Goal: Information Seeking & Learning: Learn about a topic

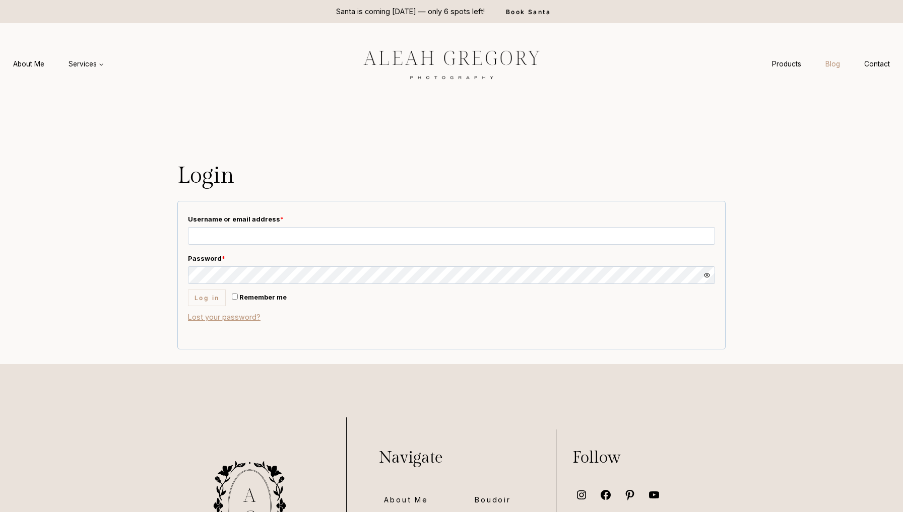
click at [821, 63] on link "Blog" at bounding box center [832, 64] width 39 height 19
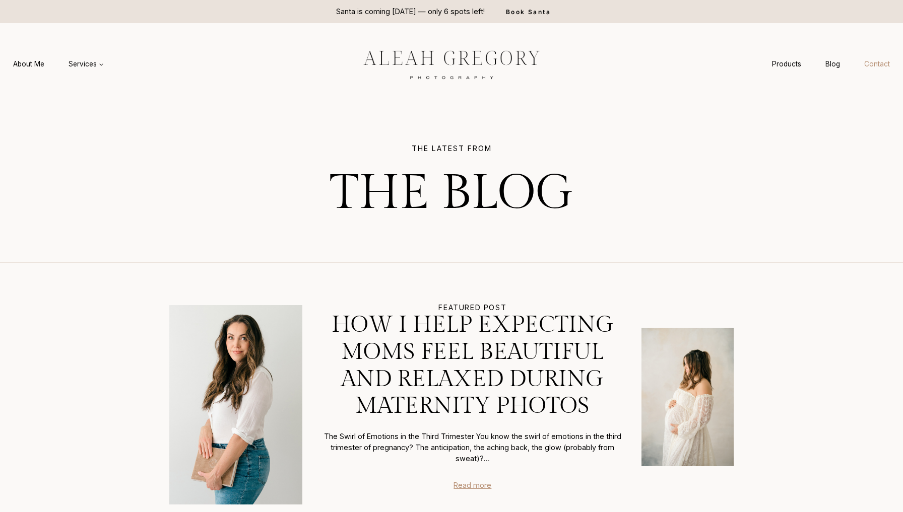
click at [877, 65] on link "Contact" at bounding box center [877, 64] width 50 height 19
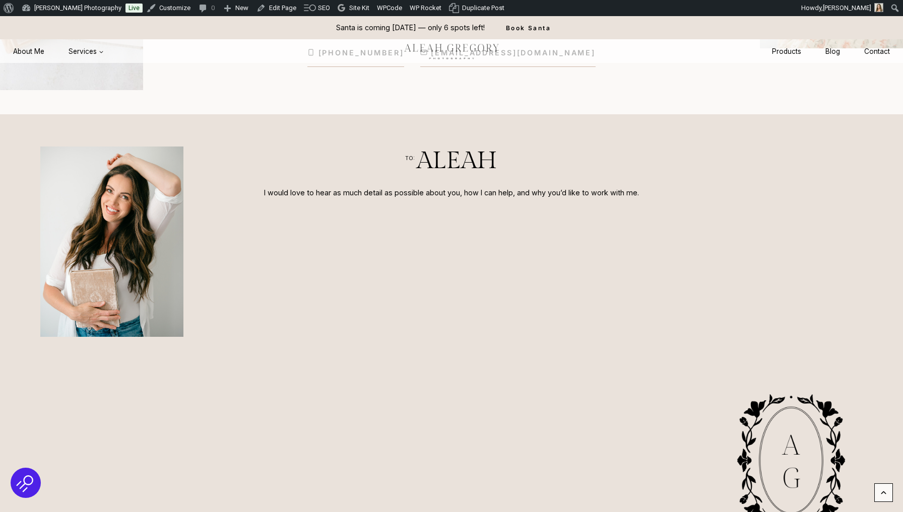
scroll to position [310, 0]
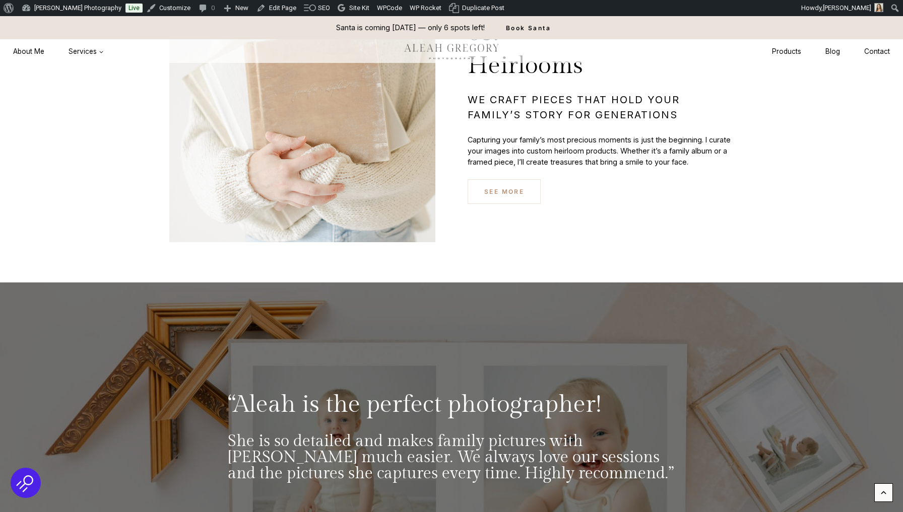
scroll to position [3688, 0]
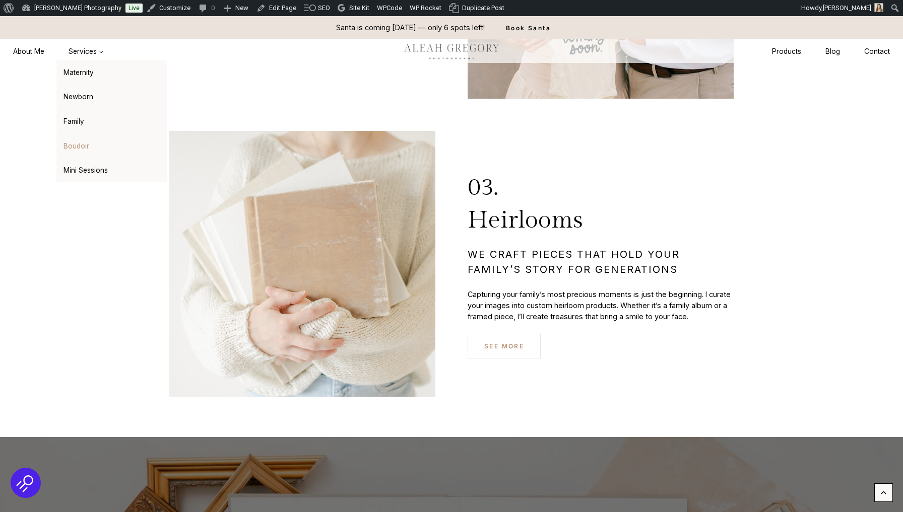
click at [87, 155] on link "Boudoir" at bounding box center [111, 146] width 111 height 24
click at [86, 168] on link "Mini Sessions" at bounding box center [111, 171] width 111 height 24
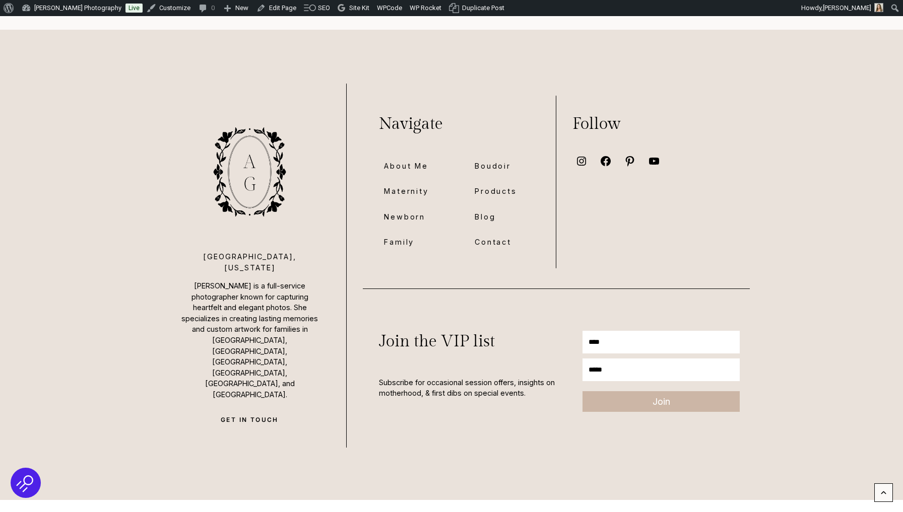
scroll to position [4492, 0]
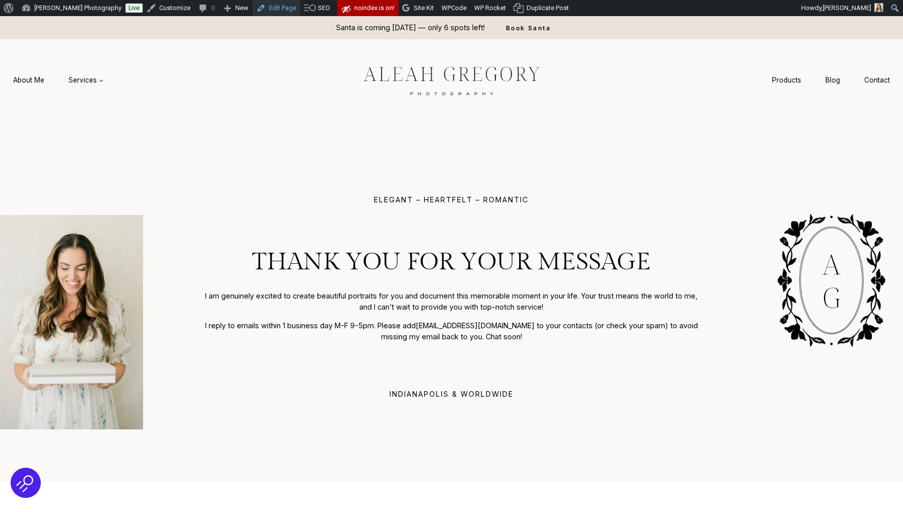
click at [261, 5] on link "Edit Page" at bounding box center [276, 8] width 48 height 16
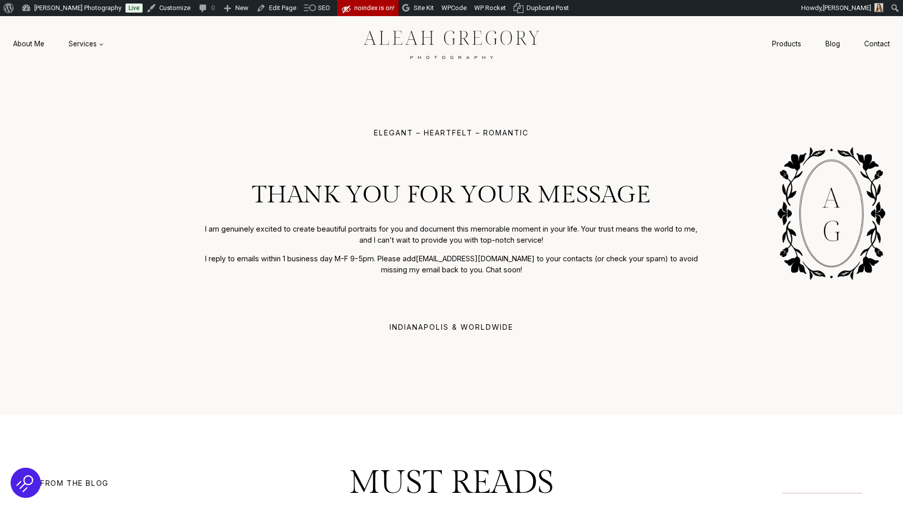
scroll to position [68, 0]
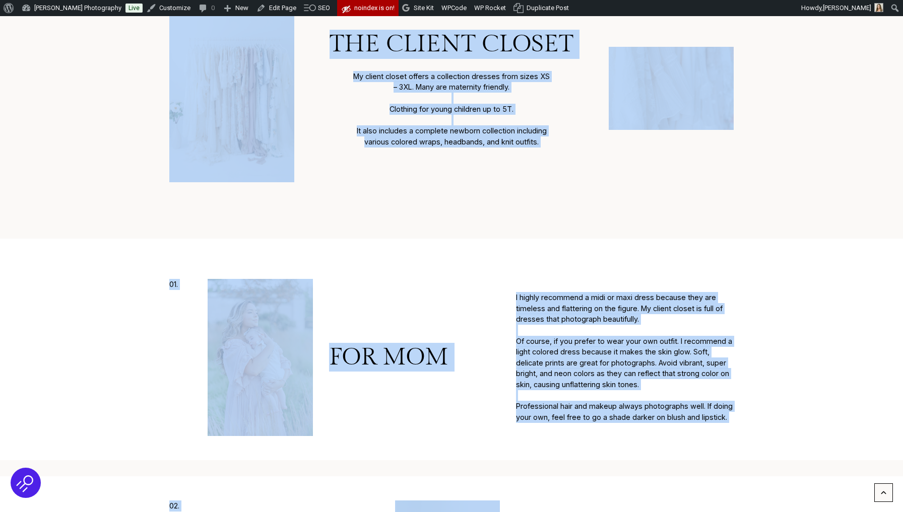
scroll to position [2021, 0]
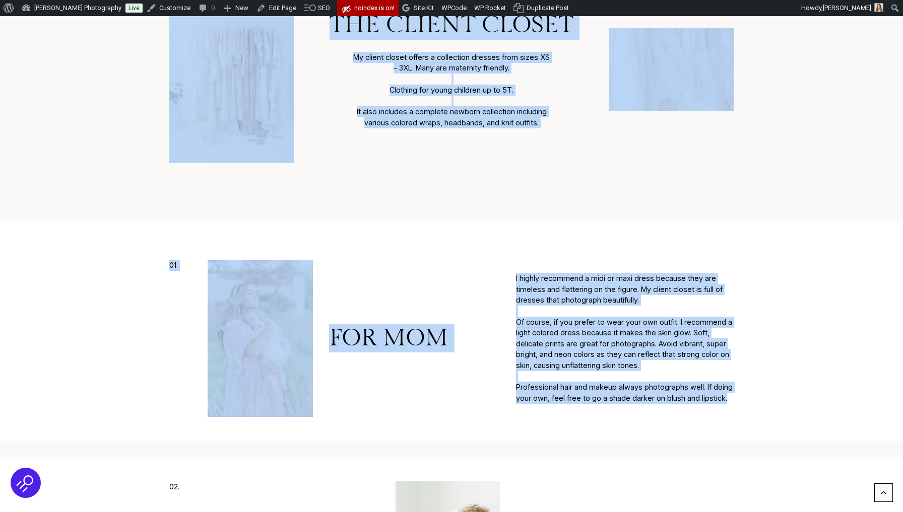
drag, startPoint x: 331, startPoint y: 129, endPoint x: 590, endPoint y: 396, distance: 372.0
copy div "What to Wear If you love my style of photography, clothing is an essential piec…"
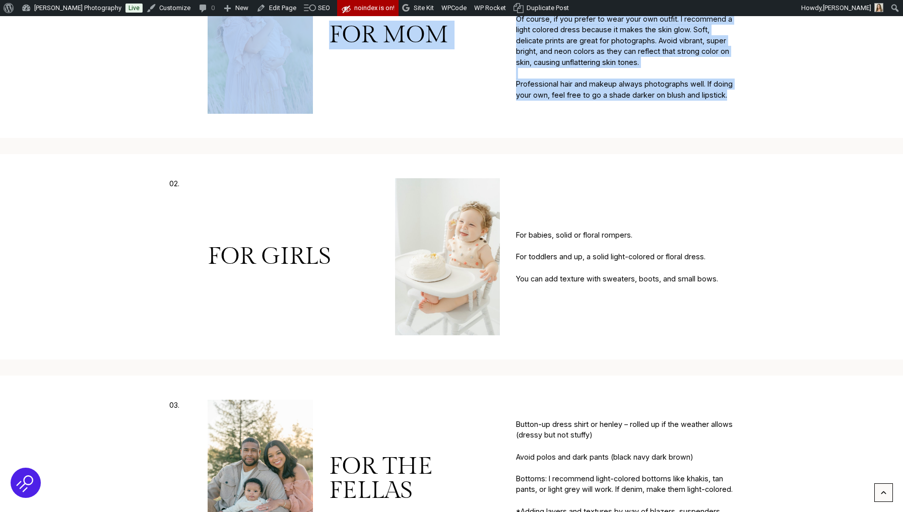
scroll to position [2395, 0]
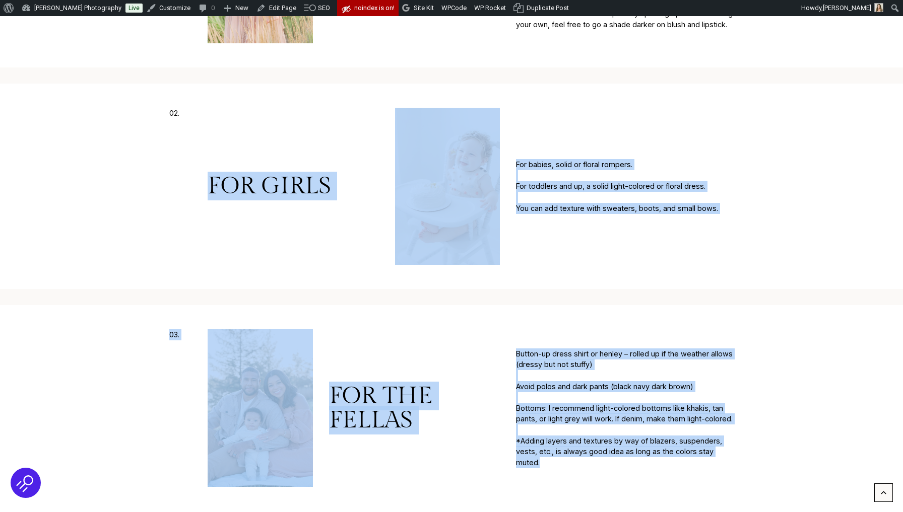
drag, startPoint x: 213, startPoint y: 179, endPoint x: 607, endPoint y: 465, distance: 486.4
copy div "For Girls For babies, solid or floral rompers. For toddlers and up, a solid lig…"
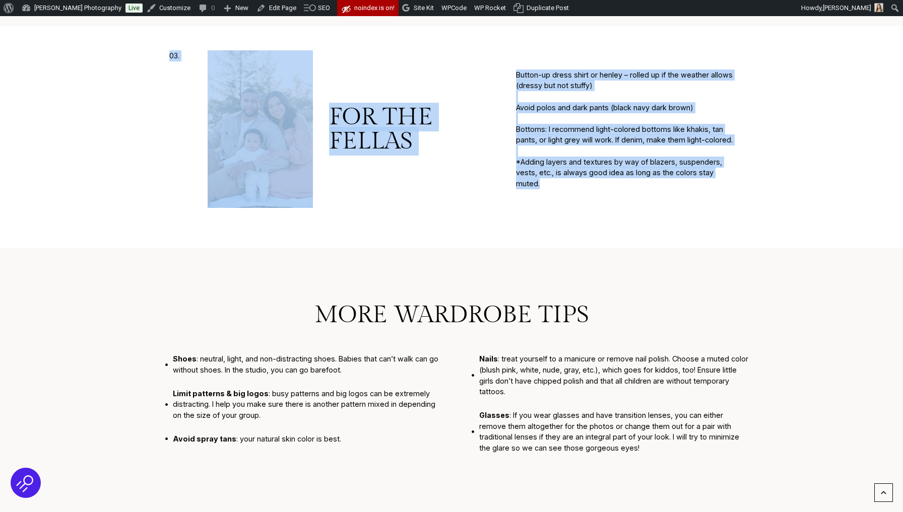
scroll to position [2794, 0]
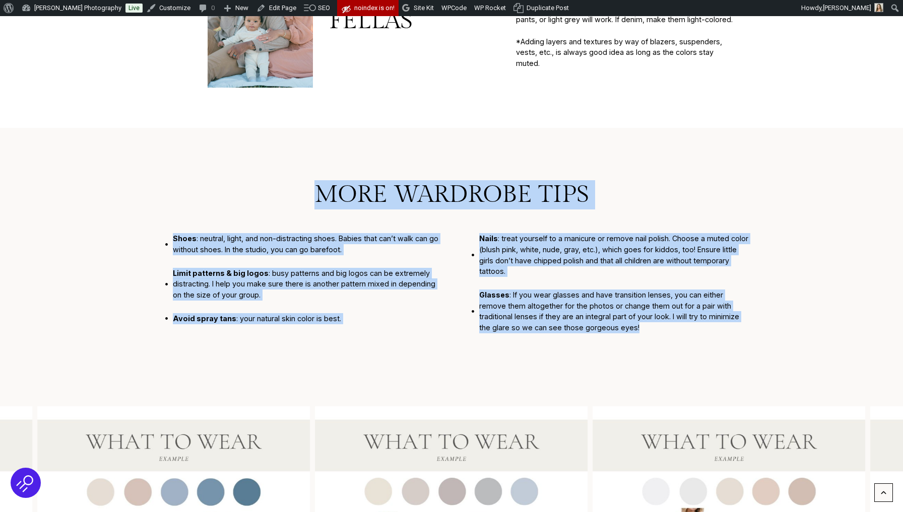
drag, startPoint x: 318, startPoint y: 188, endPoint x: 638, endPoint y: 332, distance: 350.0
click at [638, 332] on div "More wardrobe tips Shoes : neutral, light, and non-distracting shoes. Babies th…" at bounding box center [451, 265] width 597 height 170
copy div "More wardrobe tips Shoes : neutral, light, and non-distracting shoes. Babies th…"
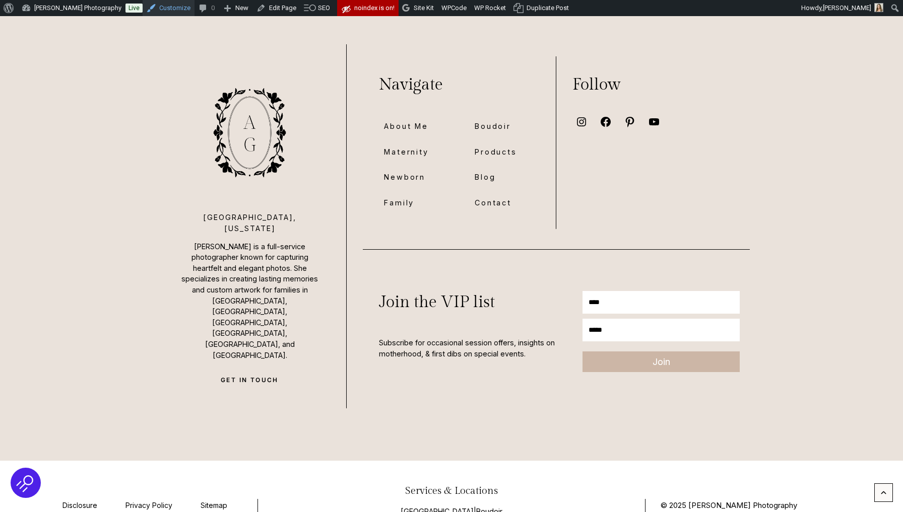
scroll to position [7333, 0]
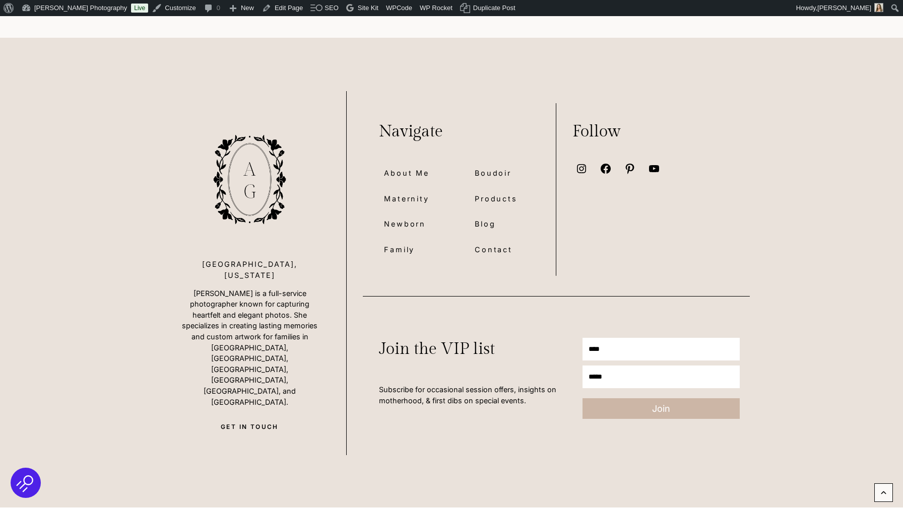
scroll to position [7772, 0]
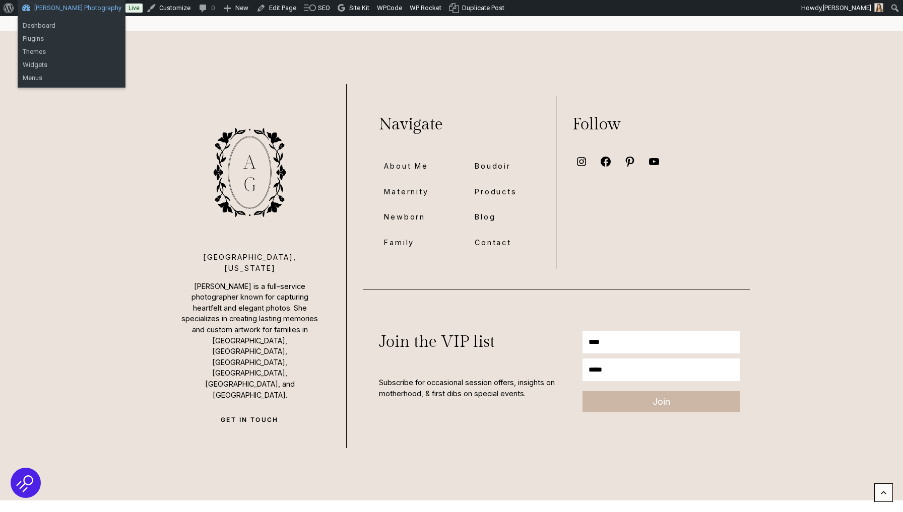
click at [37, 6] on link "[PERSON_NAME] Photography" at bounding box center [72, 8] width 108 height 16
click at [31, 28] on link "Dashboard" at bounding box center [72, 25] width 108 height 13
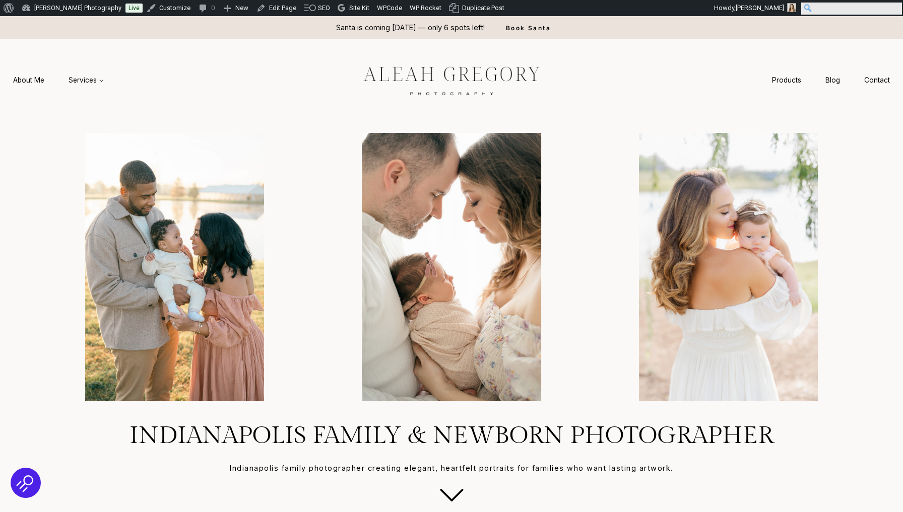
click at [897, 7] on input "Search" at bounding box center [851, 9] width 101 height 12
type input "**********"
click input "******" at bounding box center [0, 0] width 0 height 0
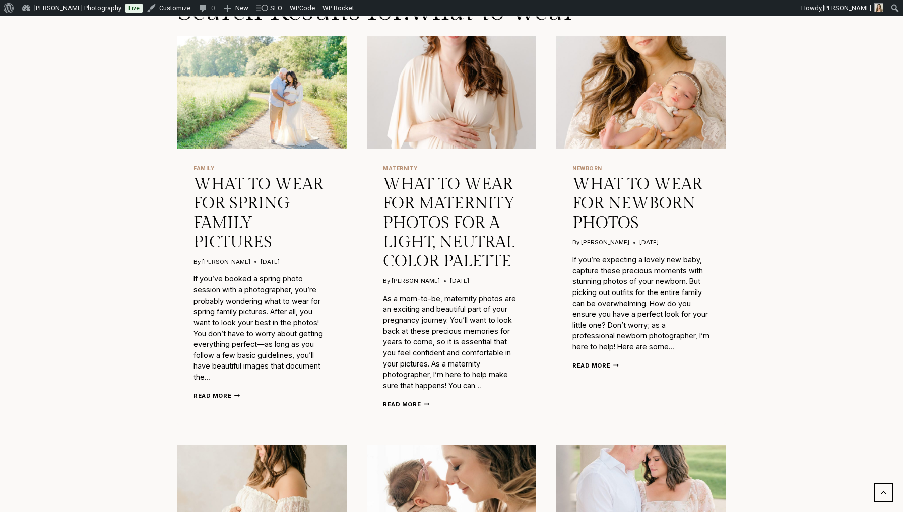
scroll to position [150, 0]
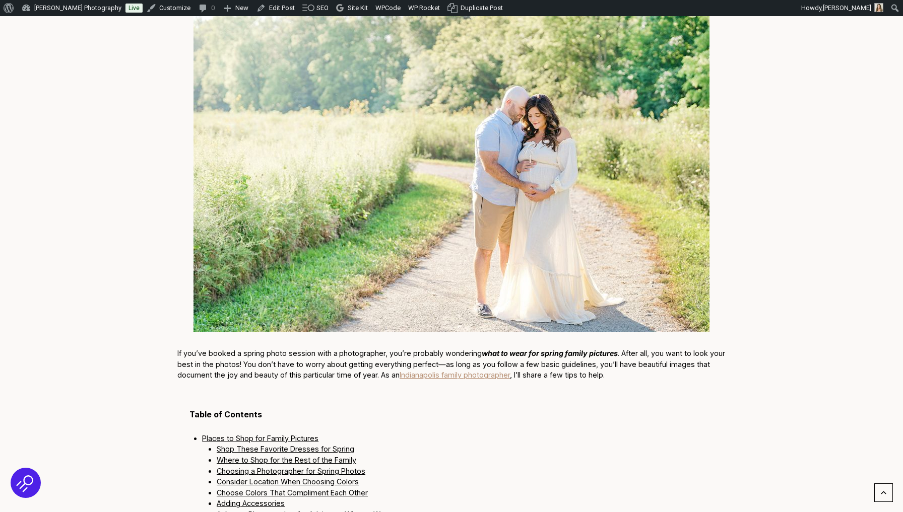
scroll to position [605, 0]
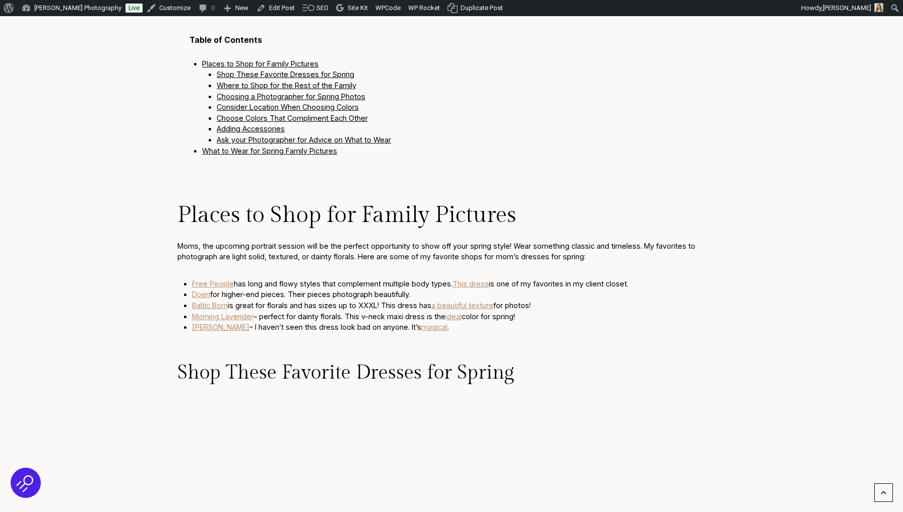
drag, startPoint x: 178, startPoint y: 203, endPoint x: 533, endPoint y: 320, distance: 373.6
copy div "Places to Shop for Family Pictures Moms, the upcoming portrait session will be …"
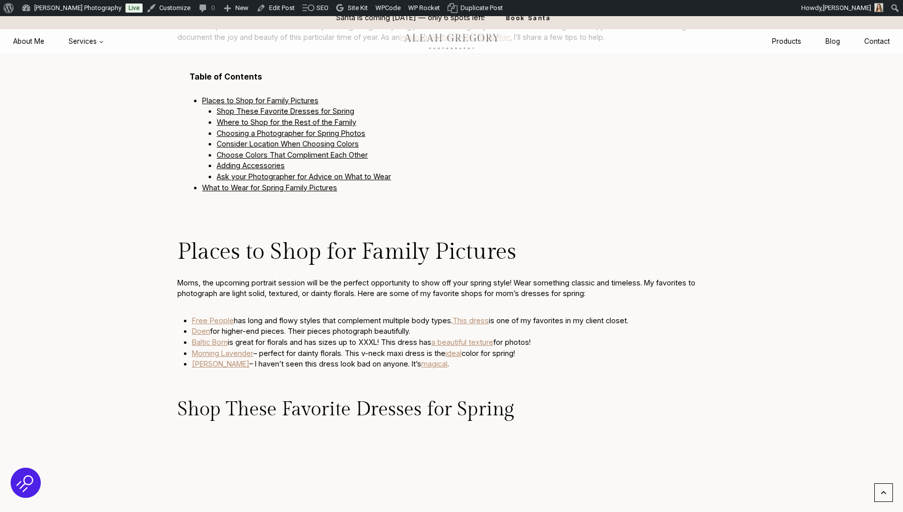
click at [406, 89] on div "Table of Contents Places to Shop for Family Pictures Shop These Favorite Dresse…" at bounding box center [451, 132] width 548 height 146
click at [280, 9] on link "Edit Post" at bounding box center [275, 8] width 46 height 16
